Goal: Task Accomplishment & Management: Use online tool/utility

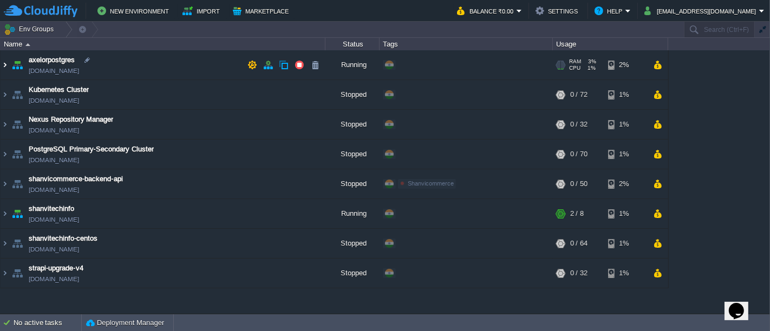
click at [6, 66] on img at bounding box center [5, 64] width 9 height 29
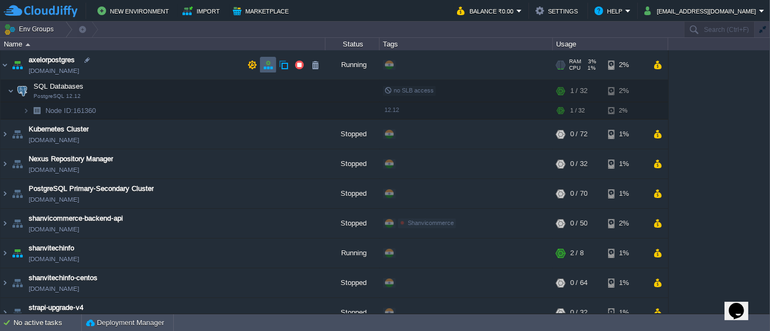
click at [268, 64] on button "button" at bounding box center [268, 65] width 10 height 10
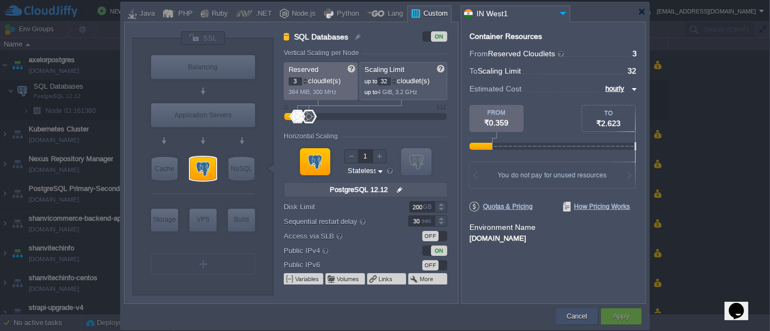
click at [582, 313] on button "Cancel" at bounding box center [577, 316] width 20 height 11
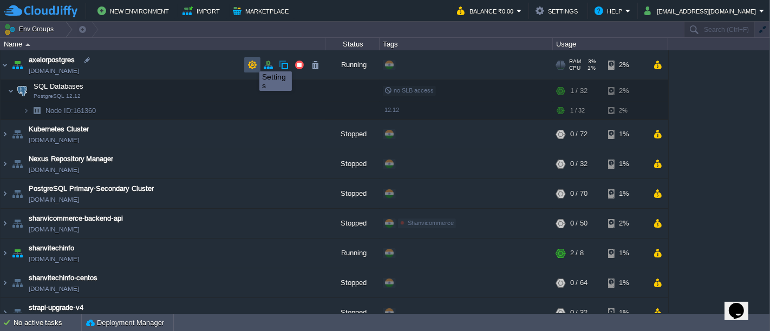
click at [251, 62] on button "button" at bounding box center [252, 65] width 10 height 10
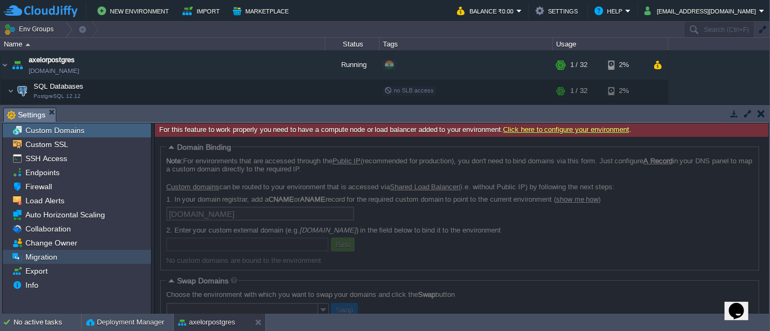
click at [46, 253] on span "Migration" at bounding box center [41, 257] width 36 height 10
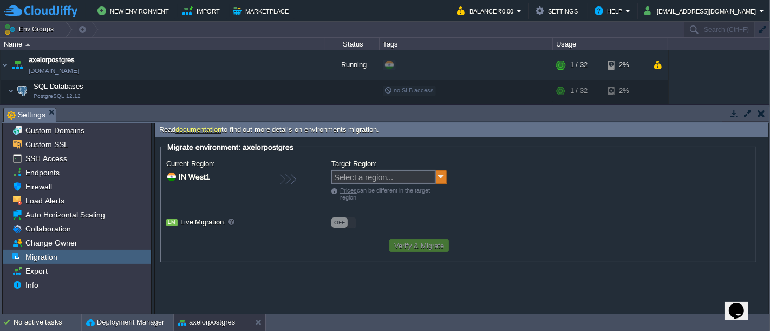
click at [441, 178] on img at bounding box center [441, 177] width 11 height 14
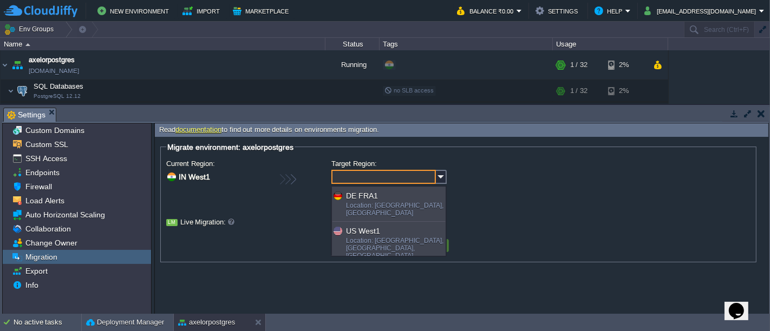
type input "Select a region..."
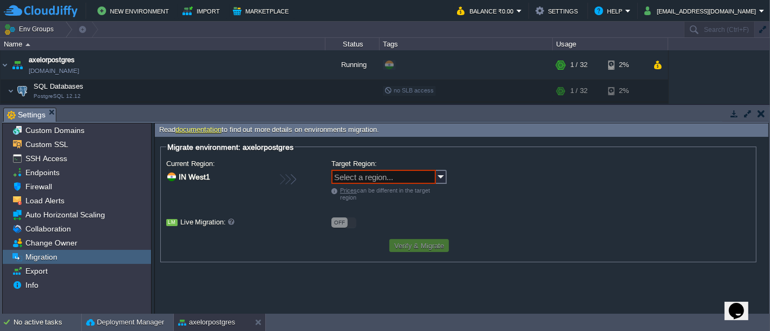
click at [242, 238] on td at bounding box center [278, 246] width 219 height 16
click at [47, 270] on span "Export" at bounding box center [36, 271] width 26 height 10
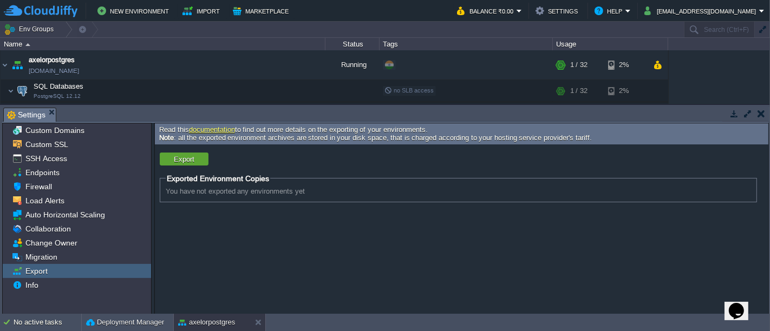
click at [250, 217] on form "Export Exported Environment Copies You have not exported any environments yet" at bounding box center [462, 230] width 614 height 168
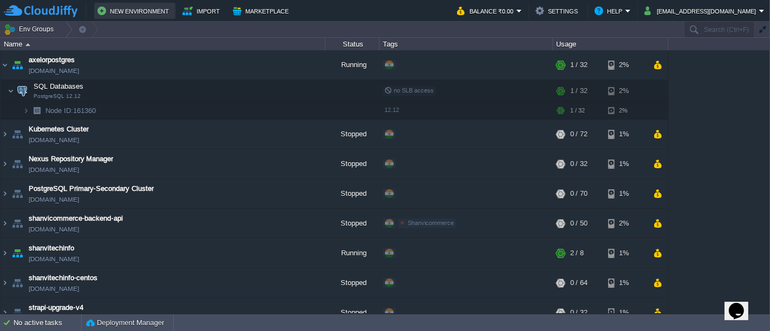
click at [156, 11] on button "New Environment" at bounding box center [134, 10] width 75 height 13
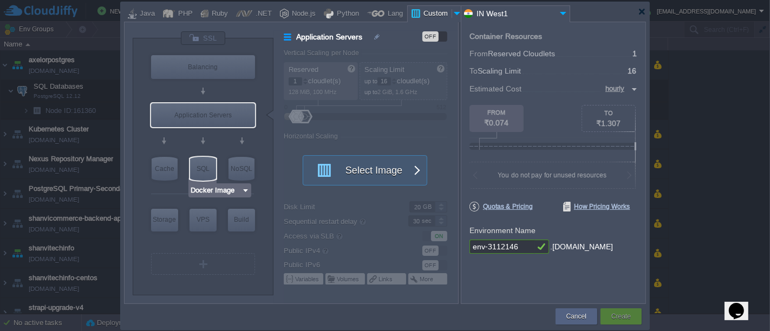
click at [199, 170] on div "SQL" at bounding box center [203, 169] width 26 height 24
type input "SQL Databases"
type input "4"
type input "6"
type input "Select Image"
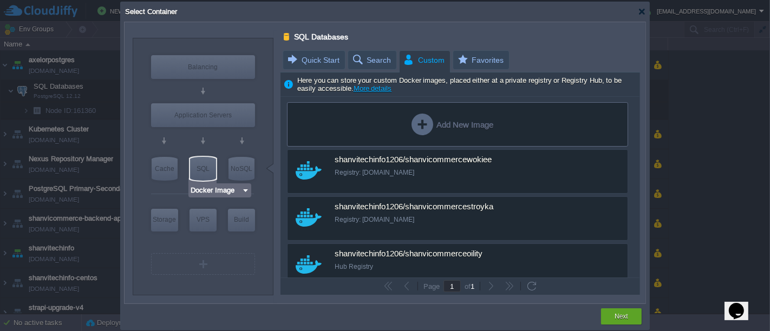
click at [243, 196] on div "Docker Image" at bounding box center [220, 190] width 60 height 11
click at [244, 191] on img at bounding box center [246, 190] width 8 height 11
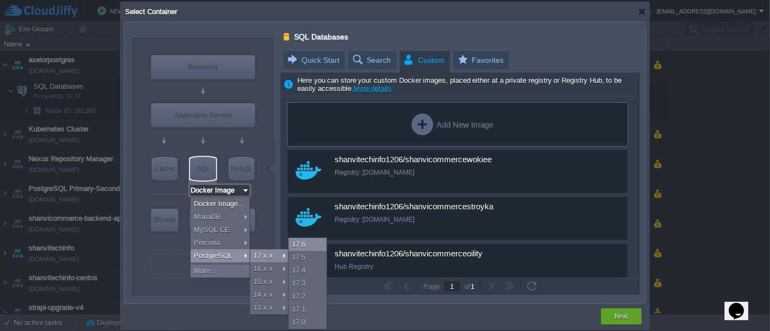
click at [315, 243] on div "17.6" at bounding box center [308, 244] width 38 height 13
type input "3"
type input "PostgreSQL 17.6"
type input "17.6-almalinux-9"
type input "PostgreSQL 17.6"
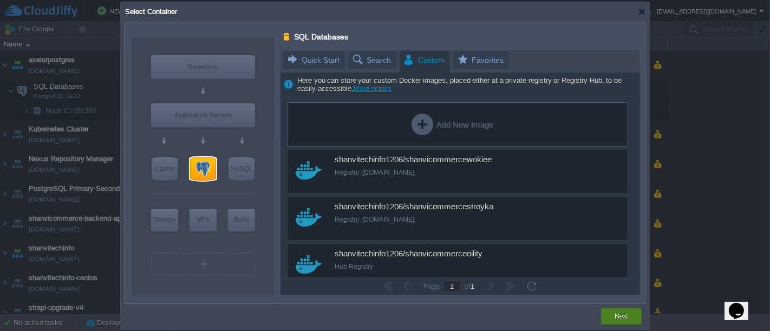
click at [618, 315] on button "Next" at bounding box center [622, 316] width 14 height 11
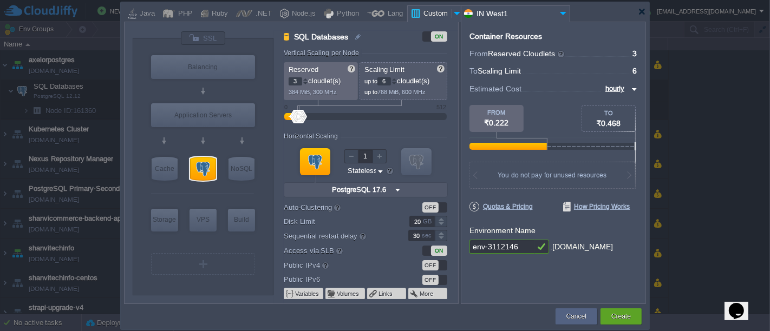
click at [390, 81] on input "6" at bounding box center [384, 81] width 14 height 8
type input "36"
click at [490, 276] on div "Container Resources From Reserved Cloudlets ... = 3 not added To Scaling Limit …" at bounding box center [553, 163] width 185 height 283
click at [424, 222] on div "GB" at bounding box center [428, 222] width 11 height 10
type input "200"
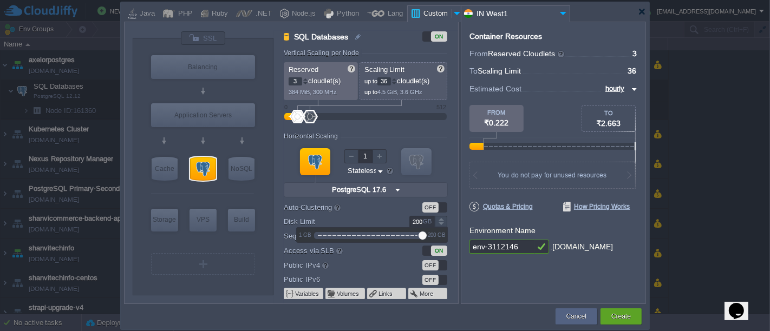
click at [445, 265] on div "OFF" at bounding box center [434, 265] width 25 height 10
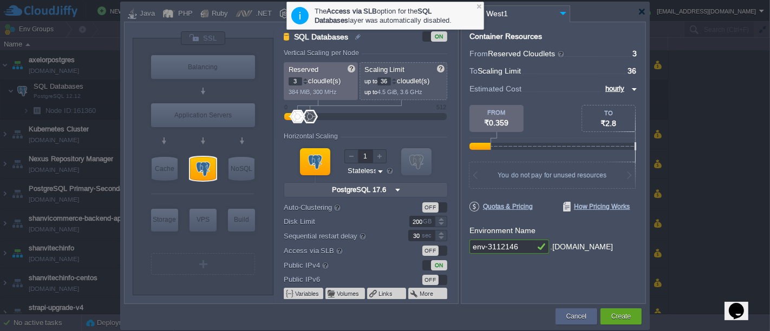
click at [512, 284] on div "Container Resources From Reserved Cloudlets ... = 3 not added To Scaling Limit …" at bounding box center [553, 163] width 185 height 283
click at [518, 250] on input "env-3112146" at bounding box center [502, 247] width 65 height 14
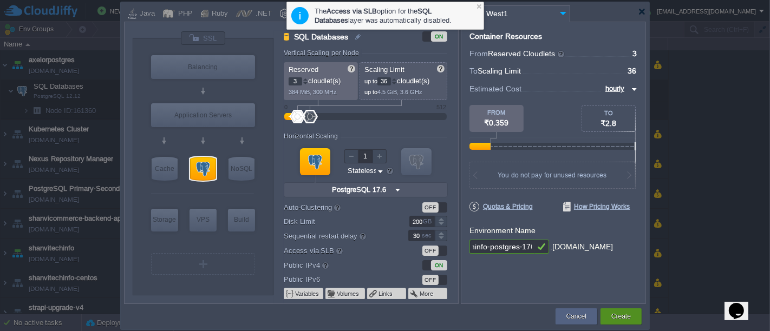
type input "shanvitechinfo-postgres-176"
click at [624, 317] on button "Create" at bounding box center [620, 316] width 19 height 11
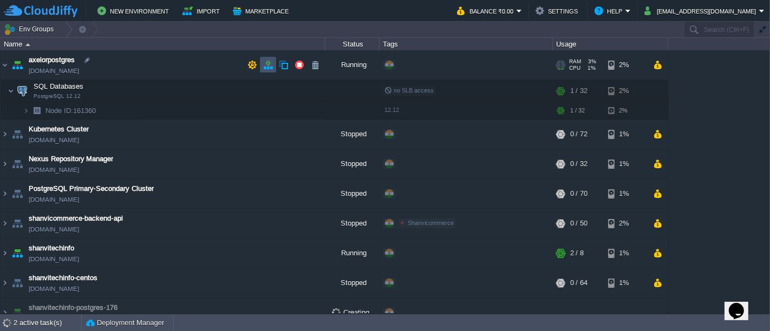
click at [266, 64] on button "button" at bounding box center [268, 65] width 10 height 10
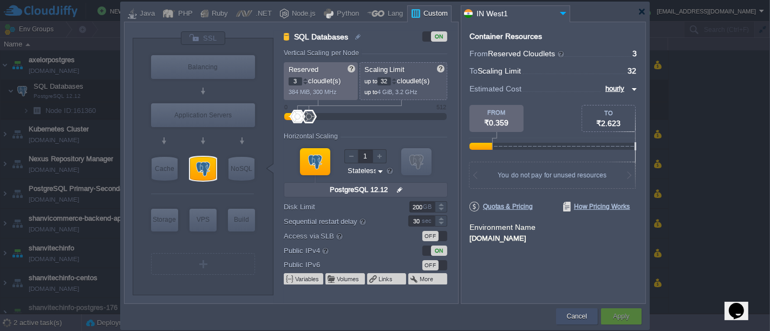
click at [567, 311] on button "Cancel" at bounding box center [577, 316] width 20 height 11
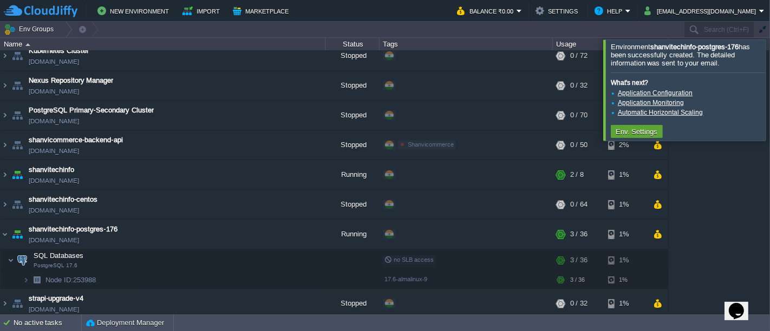
scroll to position [82, 0]
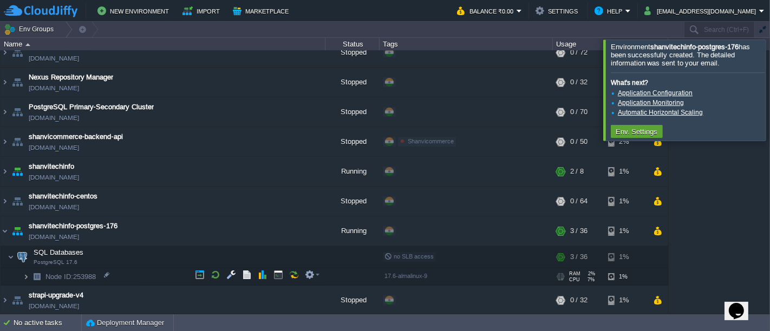
click at [27, 276] on img at bounding box center [26, 277] width 6 height 17
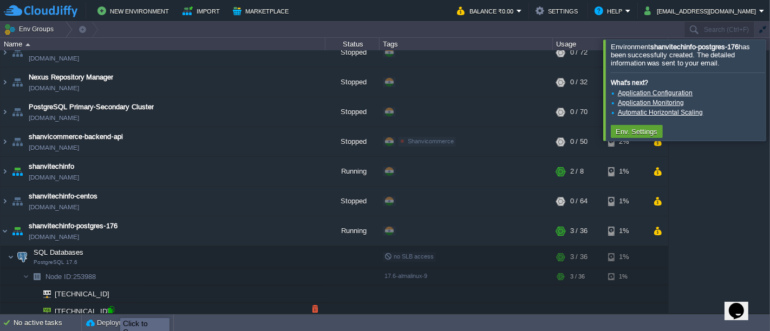
click at [112, 309] on div at bounding box center [111, 310] width 10 height 10
